Goal: Information Seeking & Learning: Learn about a topic

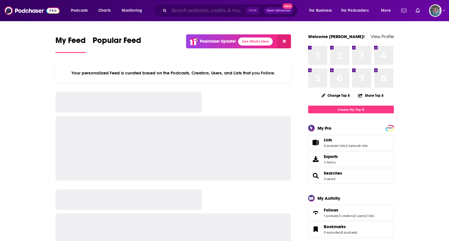
click at [219, 8] on input "Search podcasts, credits, & more..." at bounding box center [207, 10] width 77 height 9
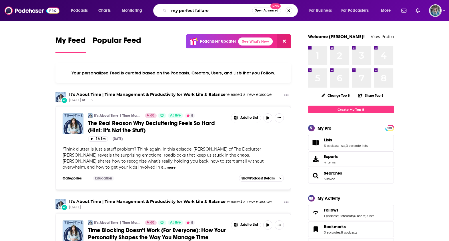
type input "my perfect failure"
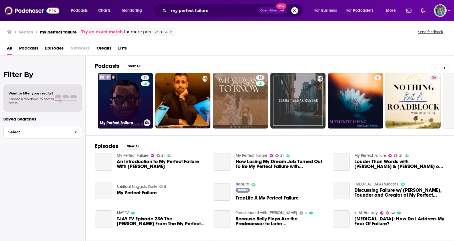
click at [129, 109] on link "31 My Perfect Failure" at bounding box center [125, 100] width 55 height 55
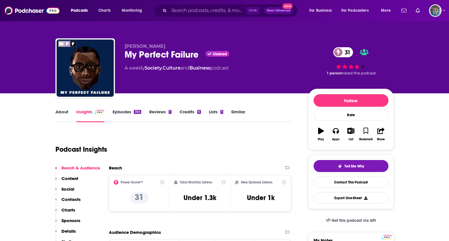
click at [66, 113] on link "About" at bounding box center [61, 115] width 13 height 13
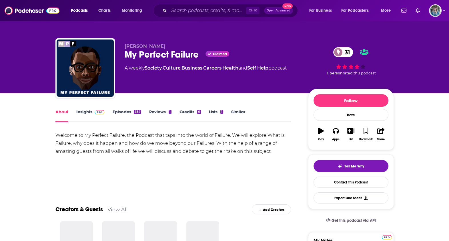
scroll to position [35, 0]
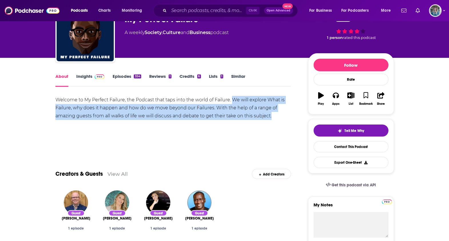
drag, startPoint x: 233, startPoint y: 98, endPoint x: 275, endPoint y: 115, distance: 45.5
click at [275, 115] on div "Welcome to My Perfect Failure, the Podcast that taps into the world of Failure.…" at bounding box center [173, 108] width 236 height 24
copy div "We will explore What is Failure, why does it happen and how do we move beyond o…"
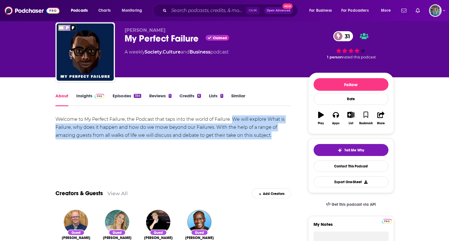
scroll to position [0, 0]
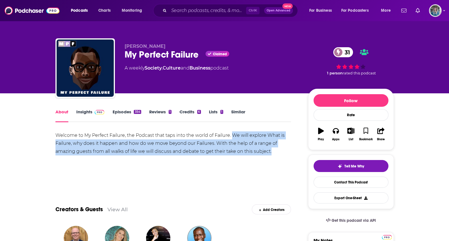
click at [81, 111] on link "Insights" at bounding box center [90, 115] width 28 height 13
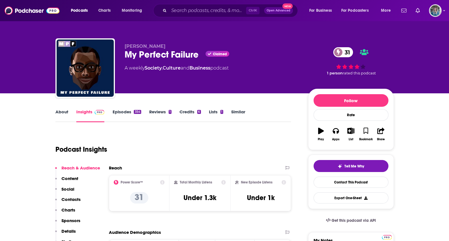
click at [64, 118] on link "About" at bounding box center [61, 115] width 13 height 13
